Goal: Navigation & Orientation: Find specific page/section

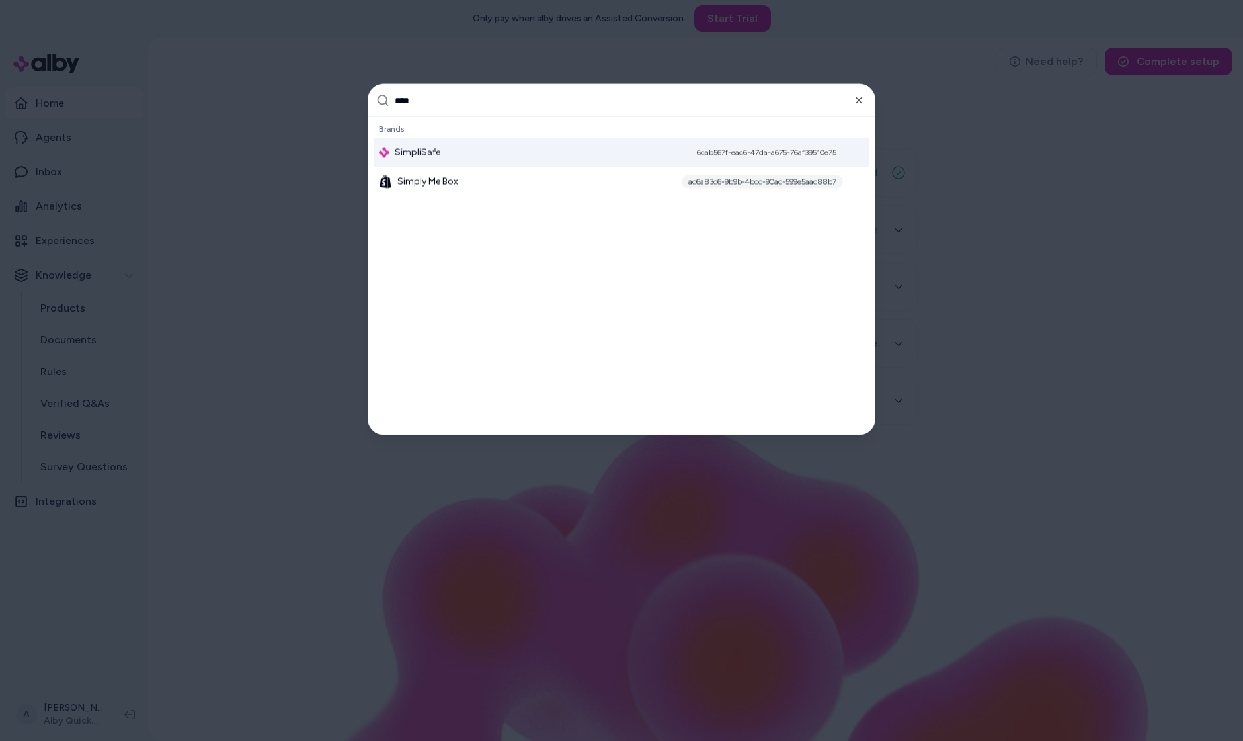
type input "****"
click at [555, 149] on div "SimpliSafe 6cab567f-eac6-47da-a675-76af39510e75" at bounding box center [622, 152] width 496 height 29
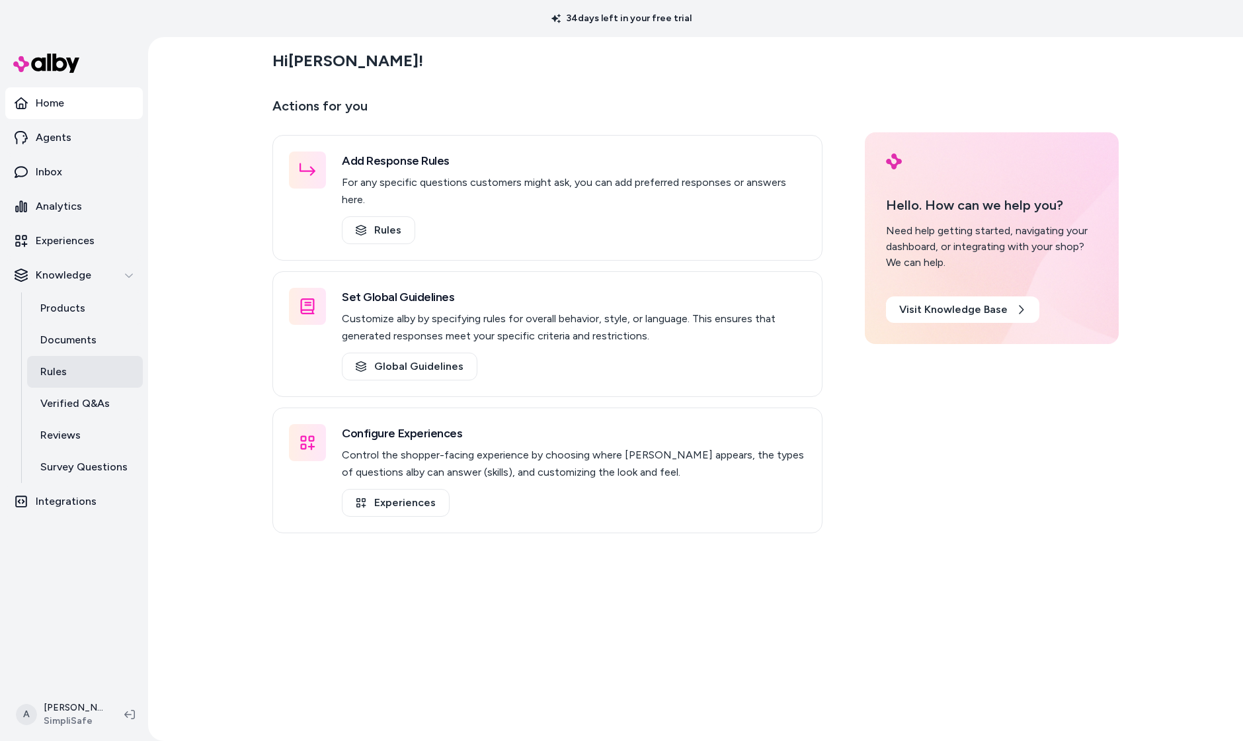
click at [75, 388] on link "Rules" at bounding box center [85, 372] width 116 height 32
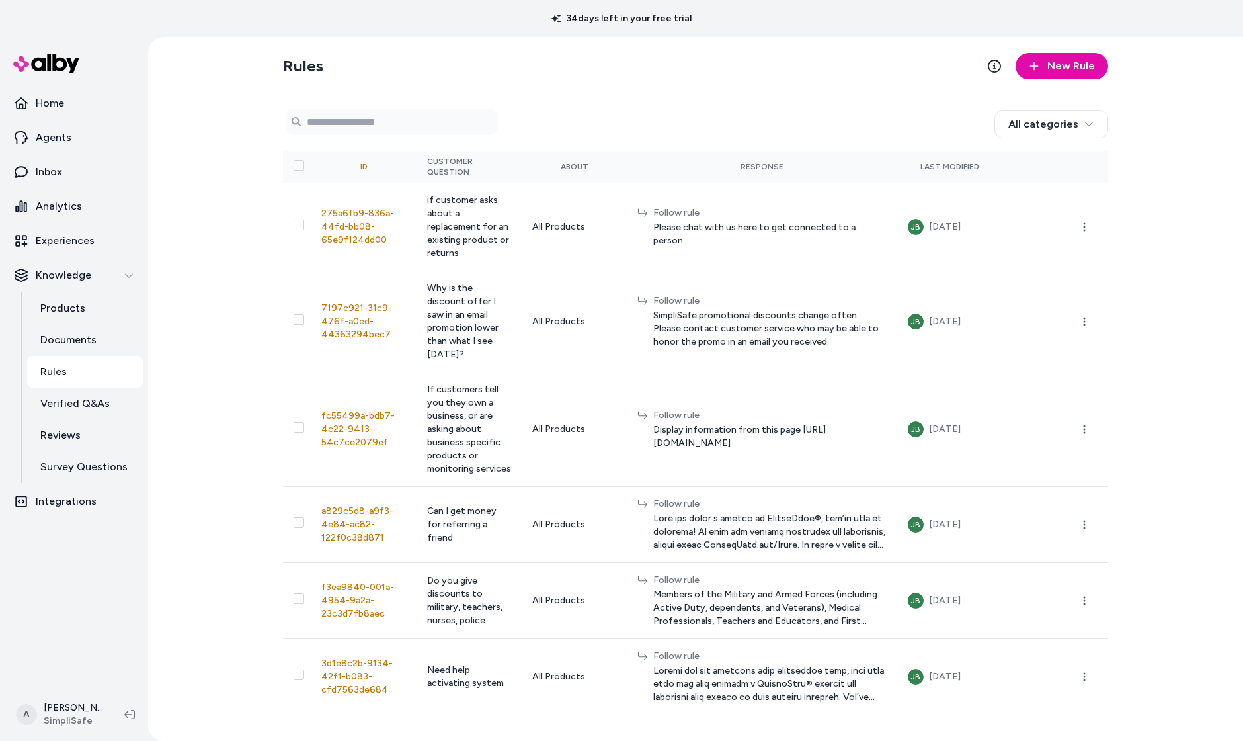
click at [781, 115] on div "0 selected Search Products All categories ID Customer Question About Response L…" at bounding box center [695, 406] width 825 height 616
click at [283, 75] on h2 "Rules" at bounding box center [303, 66] width 40 height 21
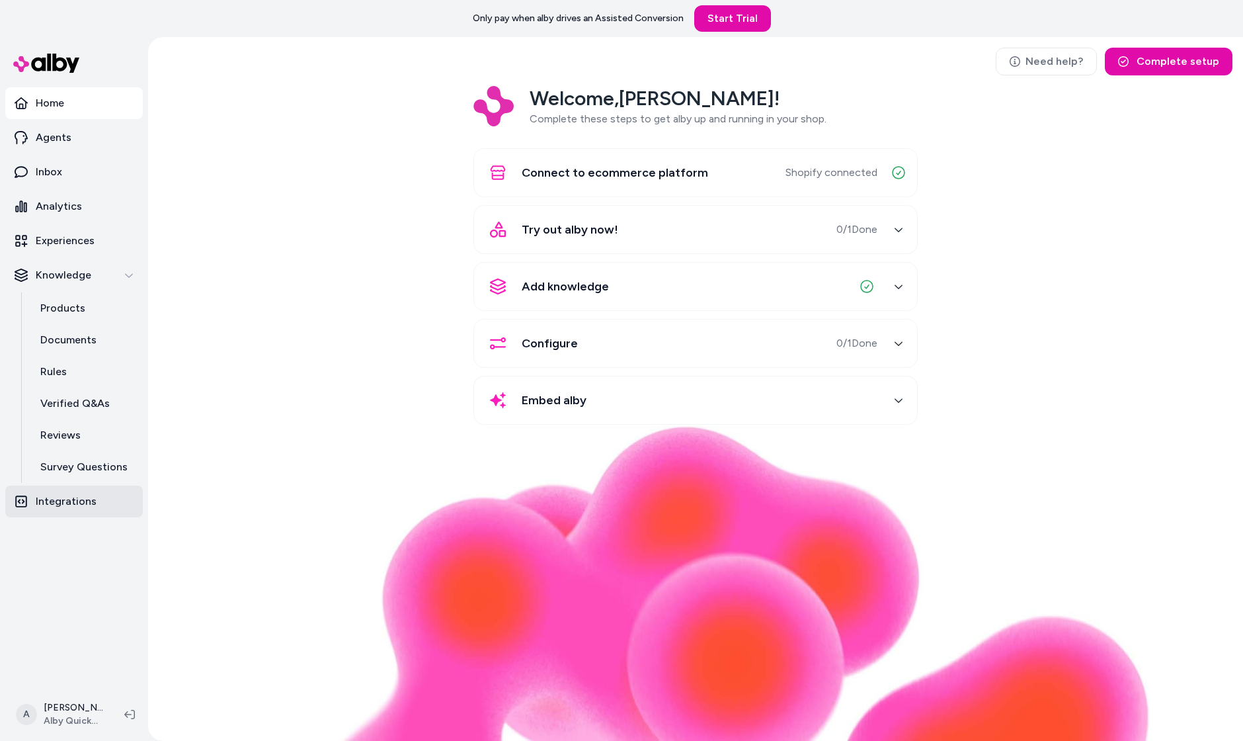
click at [65, 509] on p "Integrations" at bounding box center [66, 501] width 61 height 16
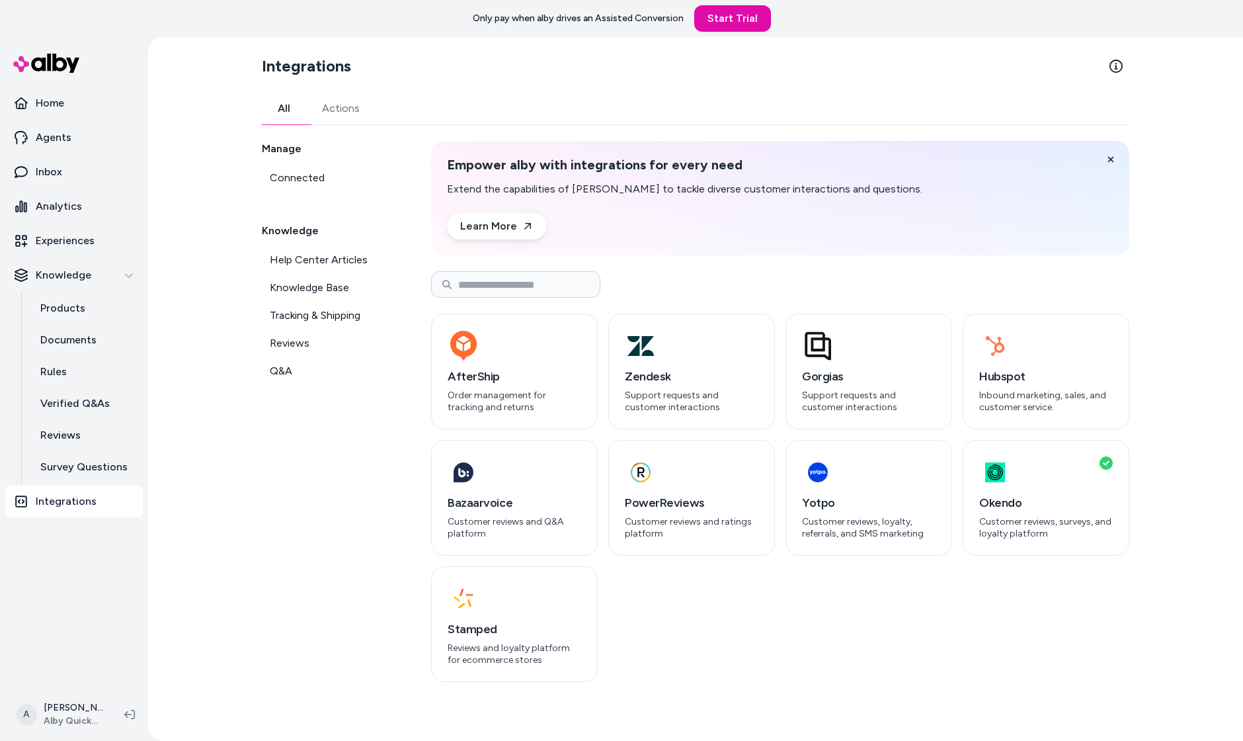
click at [444, 85] on section "Integrations" at bounding box center [696, 66] width 868 height 37
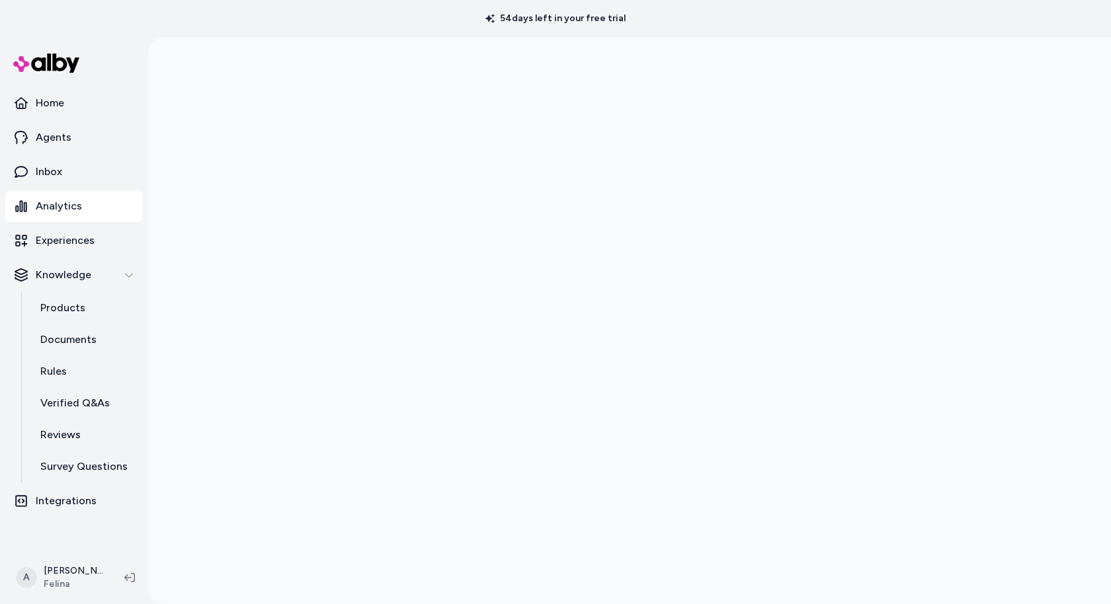
click at [1002, 75] on div at bounding box center [629, 339] width 846 height 604
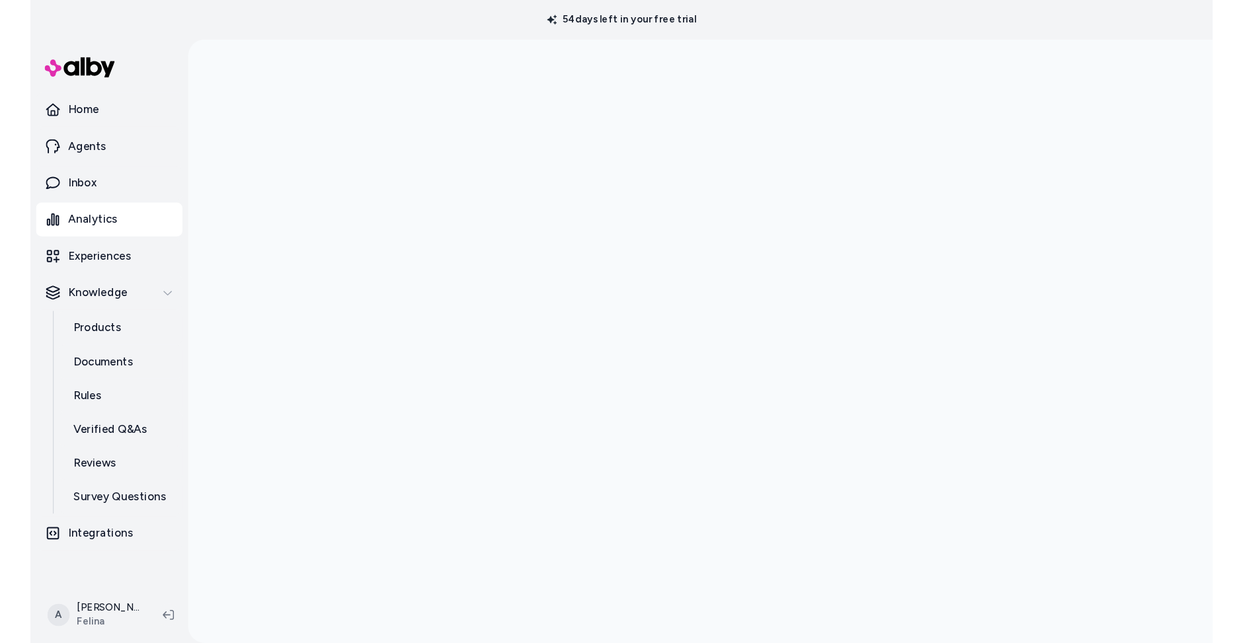
scroll to position [36, 0]
